Goal: Task Accomplishment & Management: Manage account settings

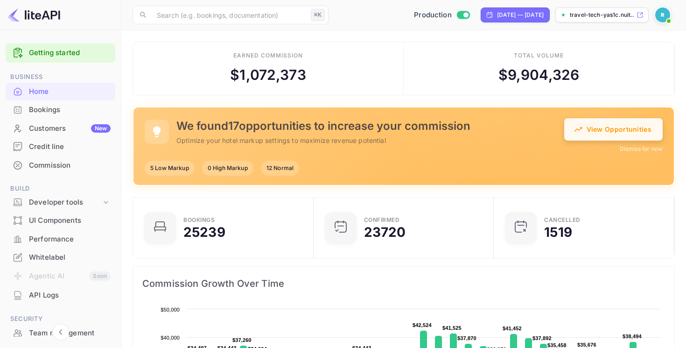
click at [600, 126] on button "View Opportunities" at bounding box center [613, 129] width 98 height 22
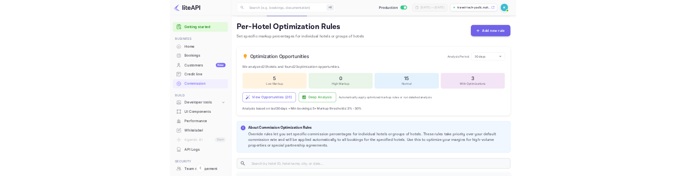
scroll to position [86, 0]
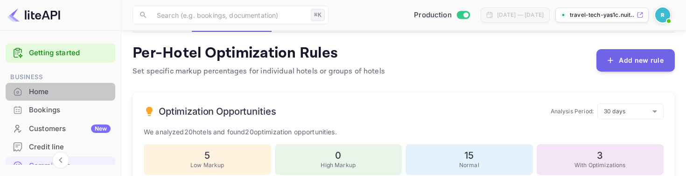
click at [64, 87] on div "Home" at bounding box center [70, 91] width 82 height 11
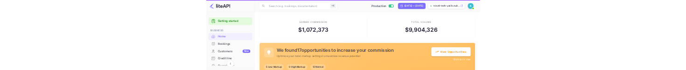
scroll to position [152, 175]
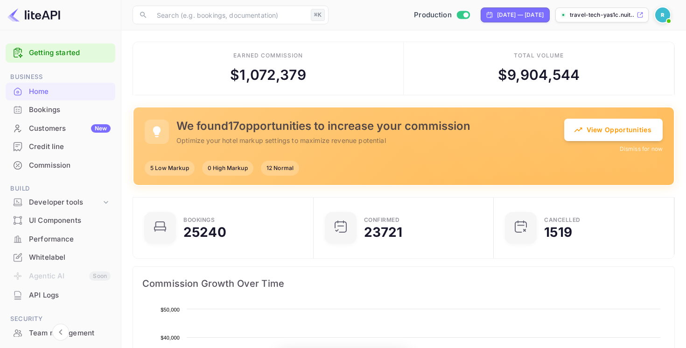
scroll to position [152, 175]
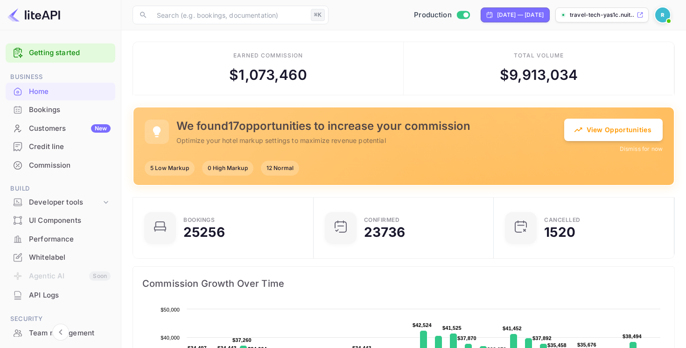
scroll to position [0, 0]
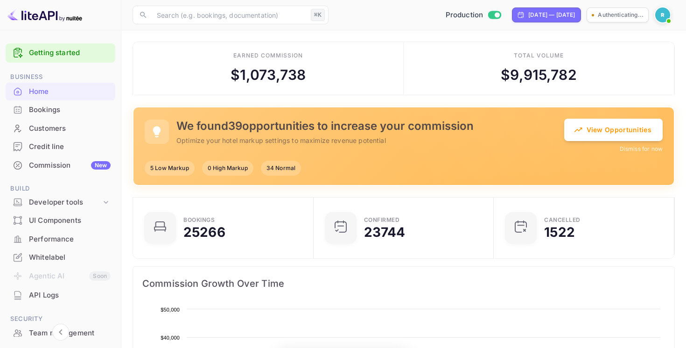
scroll to position [0, 0]
click at [663, 14] on img at bounding box center [662, 14] width 15 height 15
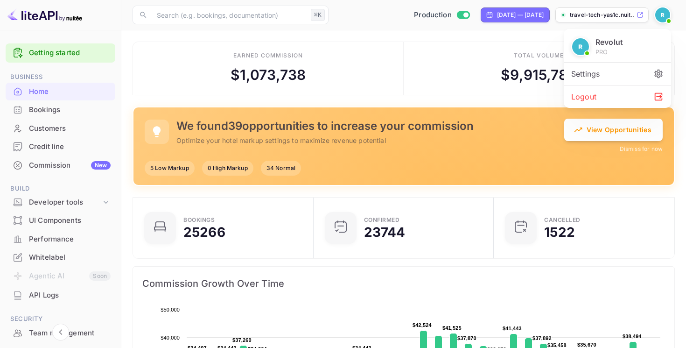
click at [607, 96] on div "Logout" at bounding box center [617, 96] width 107 height 22
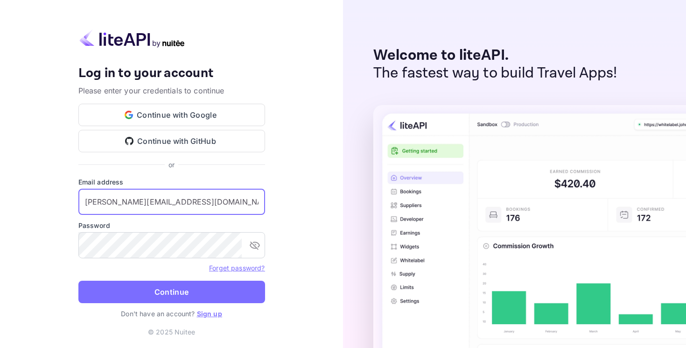
click at [175, 204] on input "n.valbusa+revolutcs@nuitee.com" at bounding box center [171, 202] width 187 height 26
type input "billing@hotelprive.net"
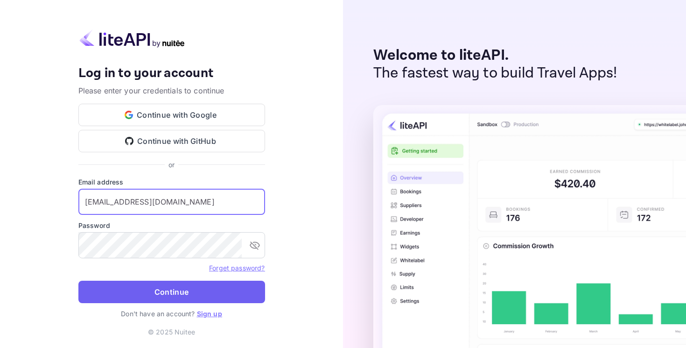
click at [177, 285] on button "Continue" at bounding box center [171, 292] width 187 height 22
